Goal: Transaction & Acquisition: Purchase product/service

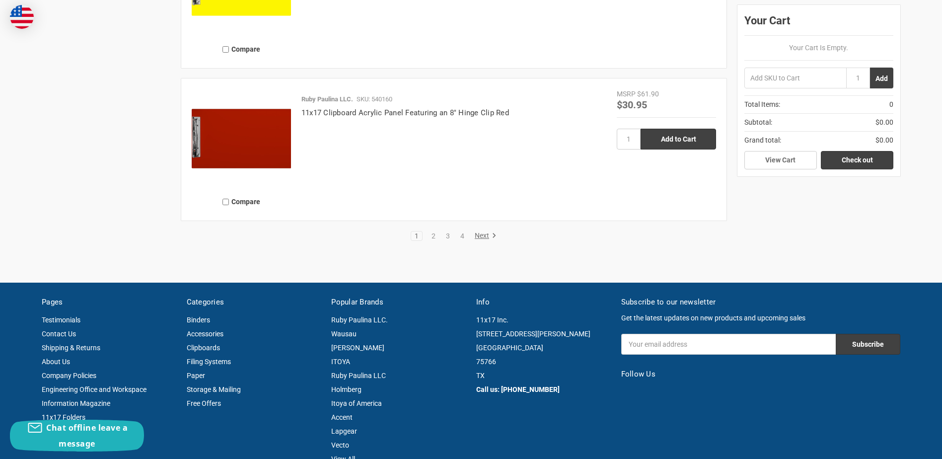
scroll to position [2334, 0]
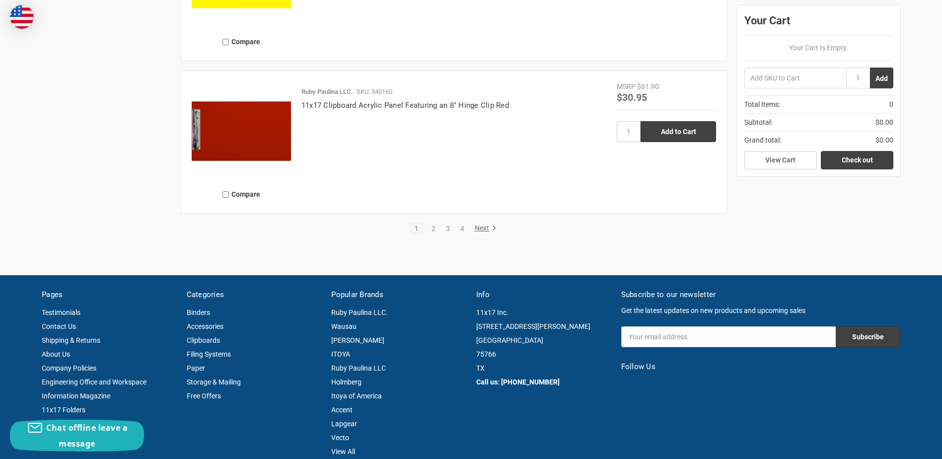
click at [482, 230] on link "Next" at bounding box center [483, 228] width 25 height 9
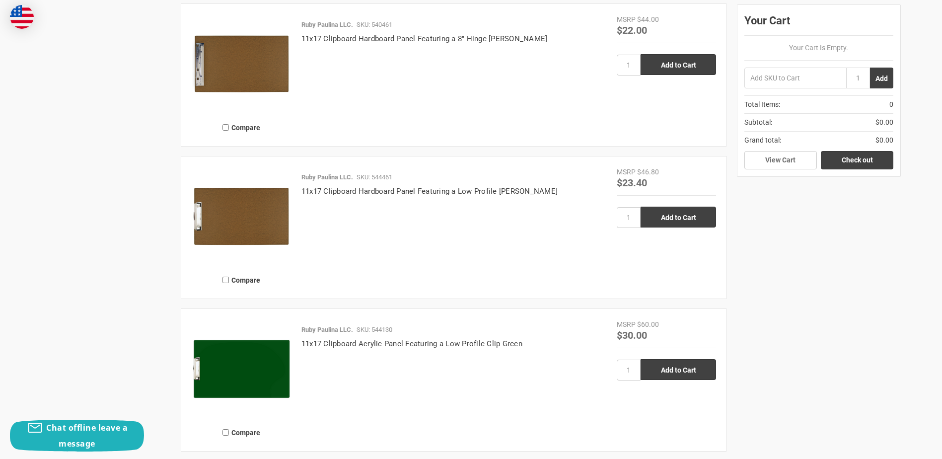
scroll to position [1390, 0]
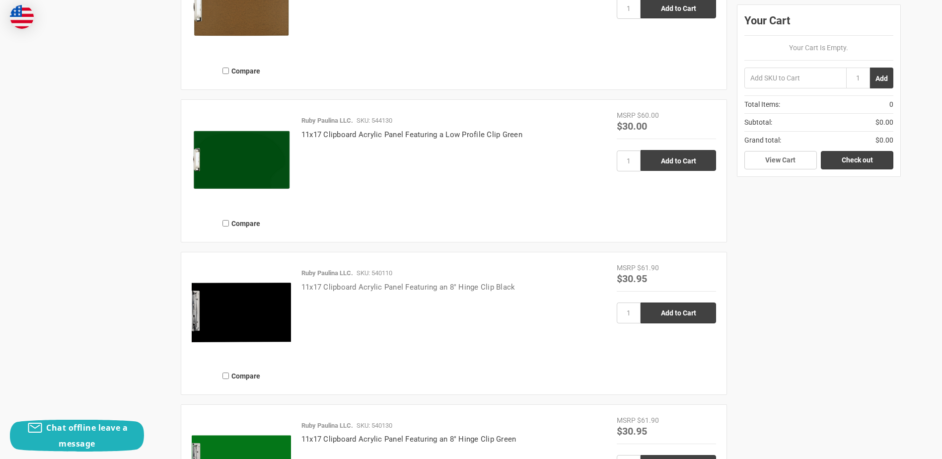
click at [329, 286] on link "11x17 Clipboard Acrylic Panel Featuring an 8" Hinge Clip Black" at bounding box center [408, 287] width 214 height 9
